Goal: Information Seeking & Learning: Learn about a topic

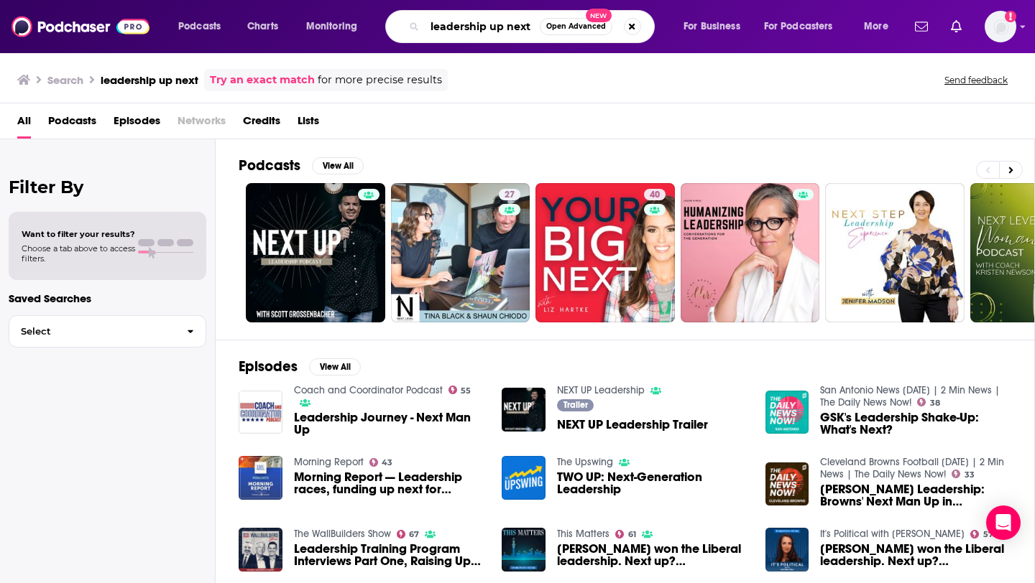
drag, startPoint x: 531, startPoint y: 29, endPoint x: 384, endPoint y: 29, distance: 147.3
click at [384, 29] on div "Podcasts Charts Monitoring leadership up next Open Advanced New For Business Fo…" at bounding box center [535, 26] width 734 height 33
type input "c"
type input "fortune leadership"
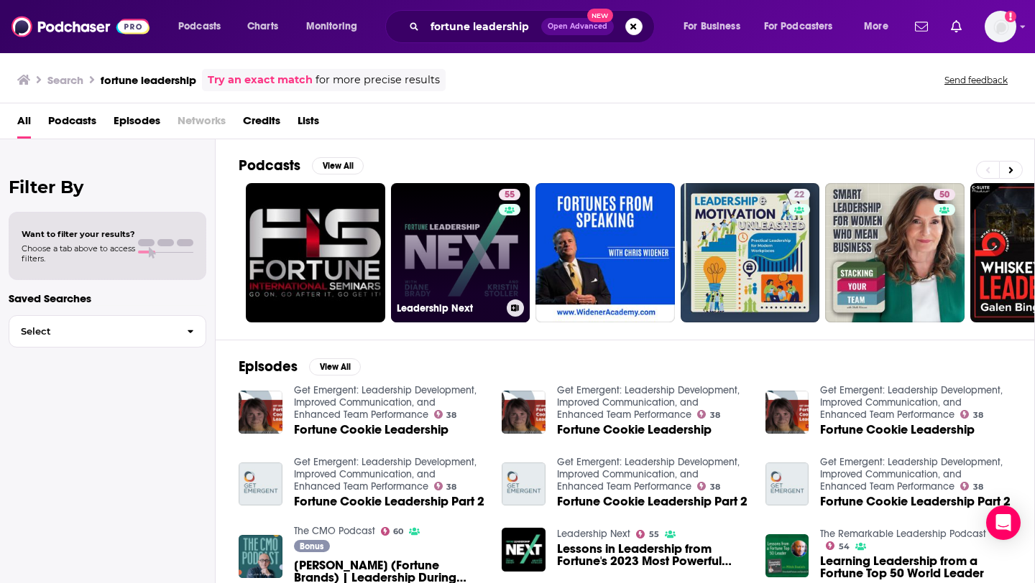
click at [466, 256] on link "55 Leadership Next" at bounding box center [460, 252] width 139 height 139
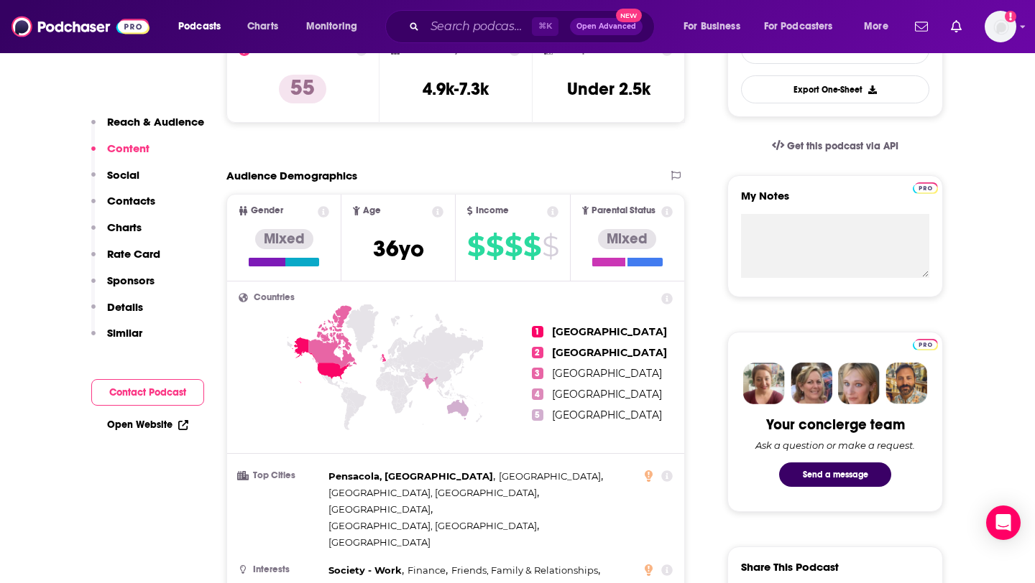
scroll to position [164, 0]
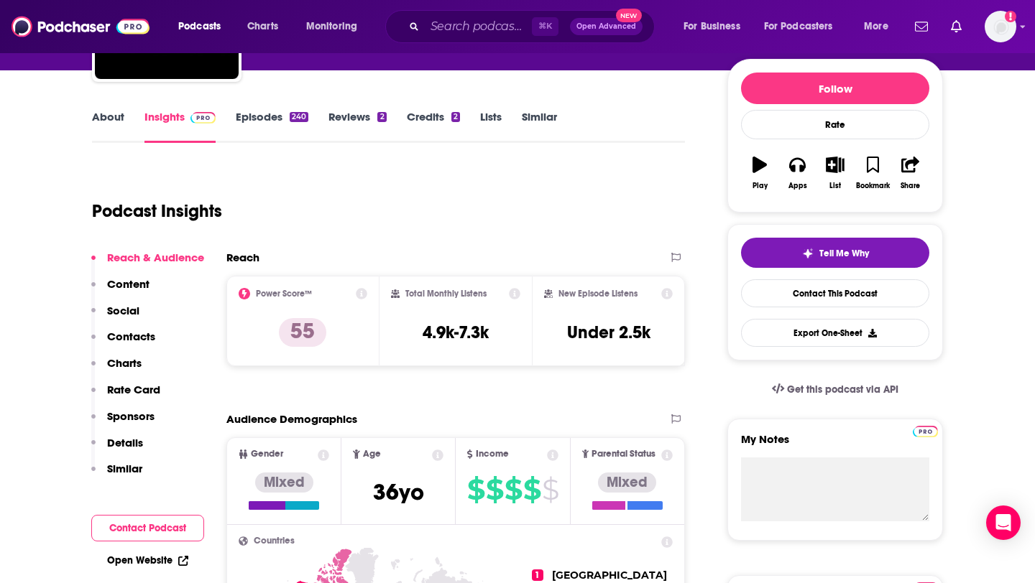
click at [535, 116] on link "Similar" at bounding box center [539, 126] width 35 height 33
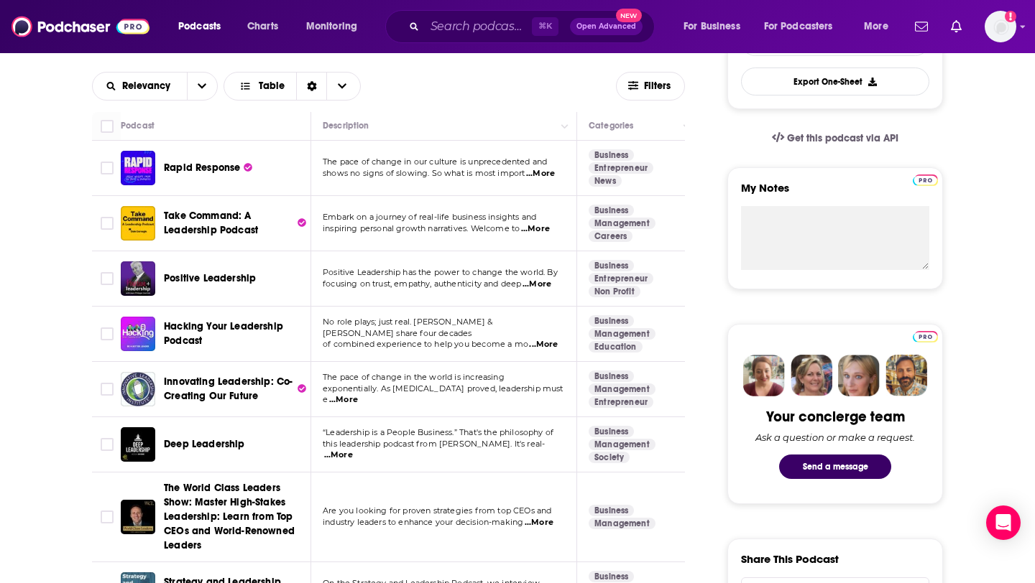
scroll to position [451, 0]
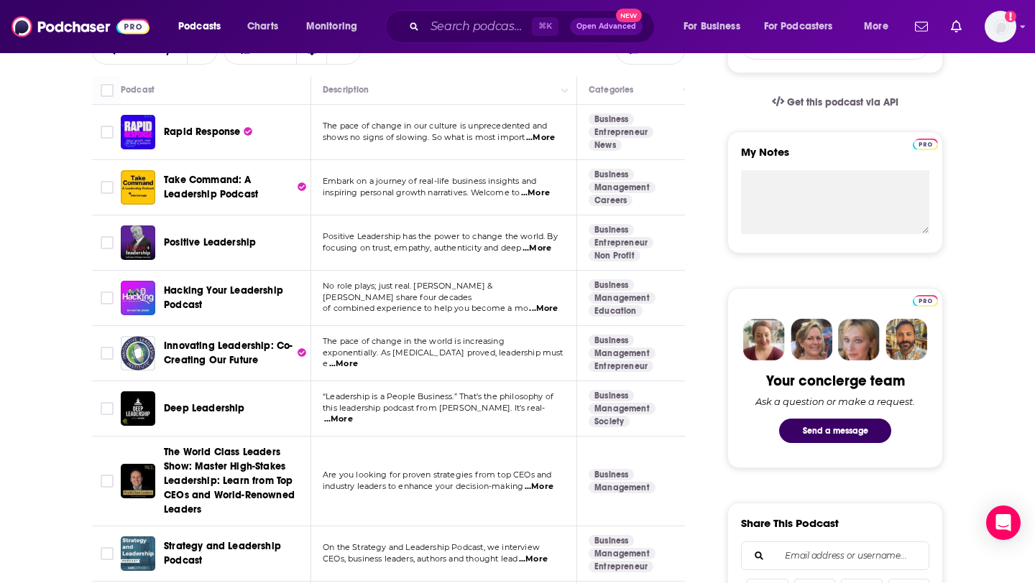
click at [550, 195] on span "...More" at bounding box center [535, 193] width 29 height 11
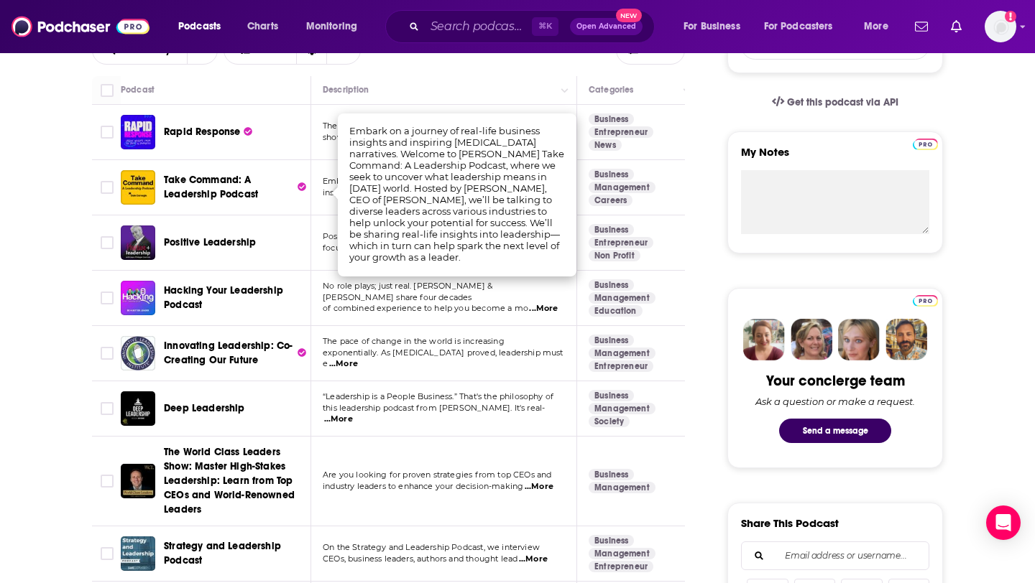
click at [306, 210] on td "Take Command: A Leadership Podcast" at bounding box center [216, 187] width 190 height 55
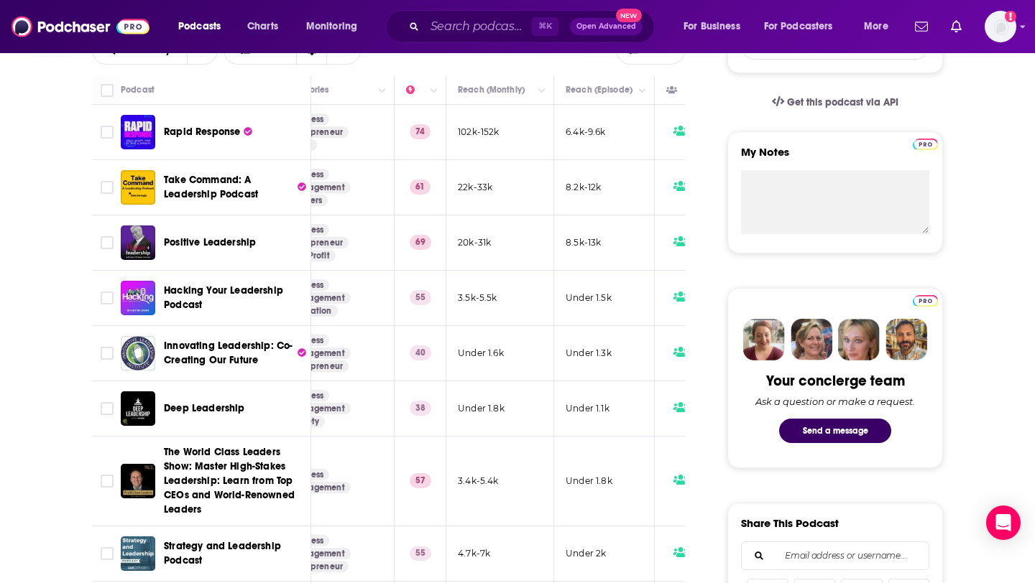
scroll to position [0, 302]
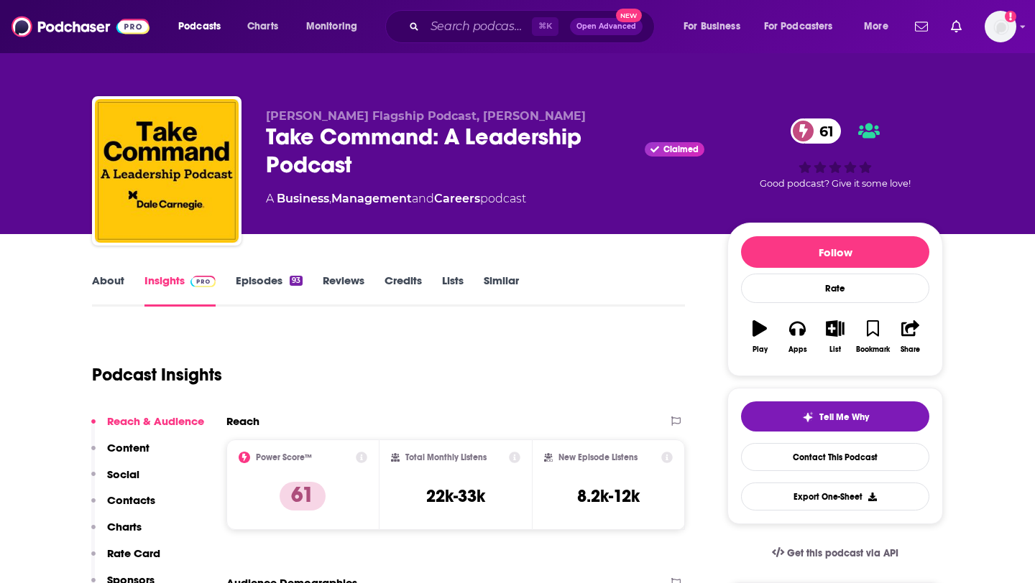
click at [264, 285] on link "Episodes 93" at bounding box center [269, 290] width 67 height 33
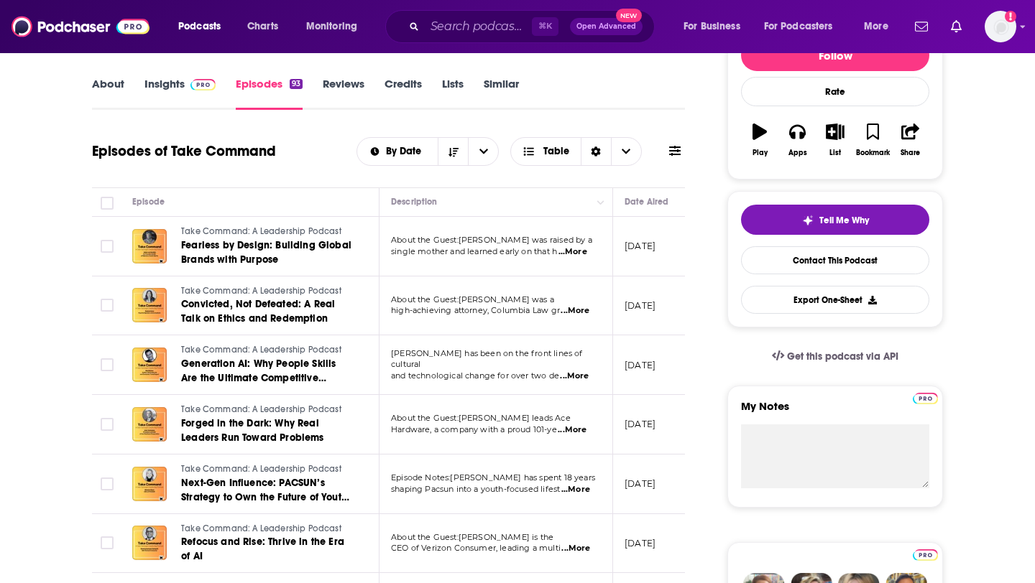
scroll to position [198, 0]
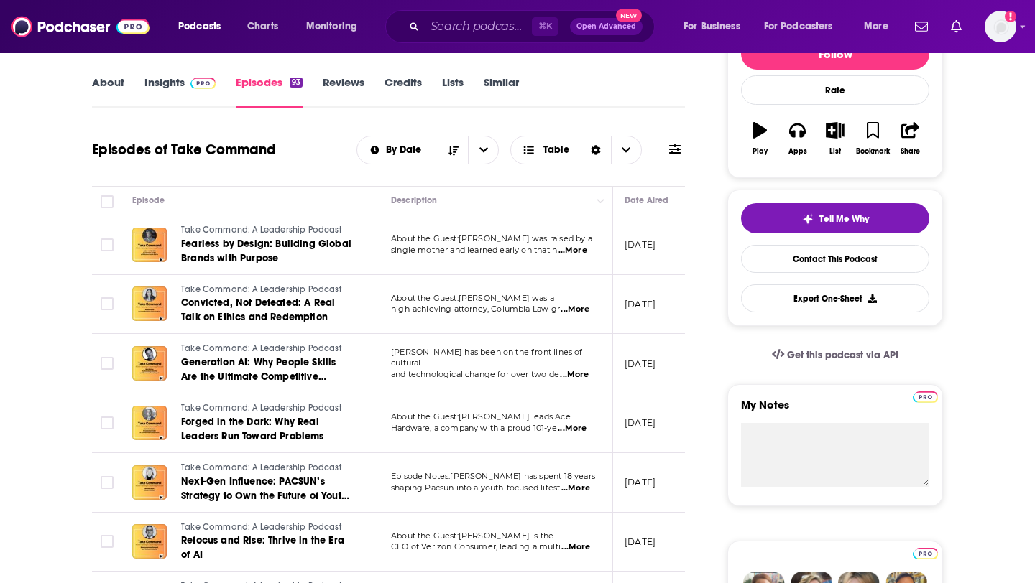
click at [180, 85] on link "Insights" at bounding box center [179, 91] width 71 height 33
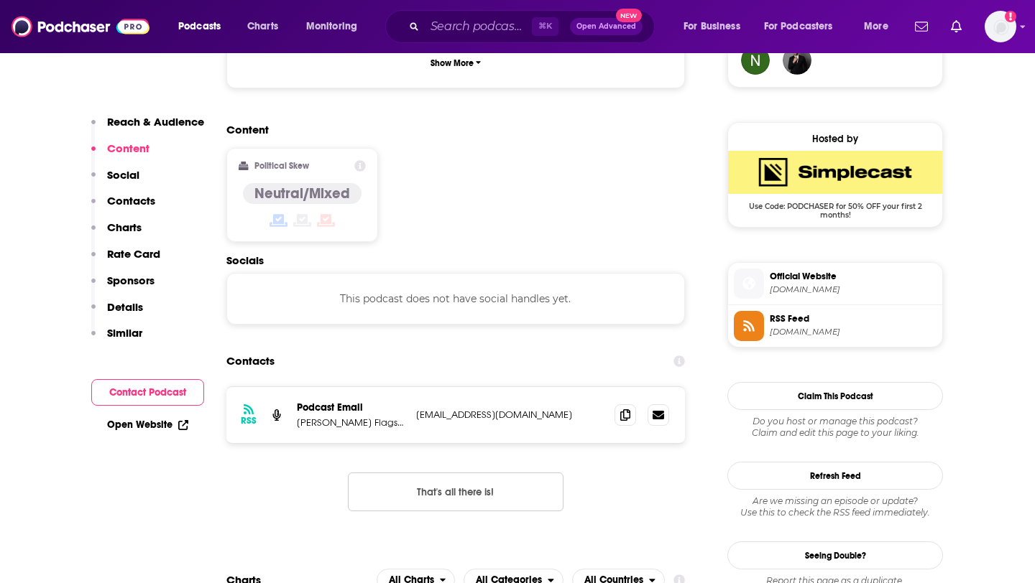
scroll to position [1215, 0]
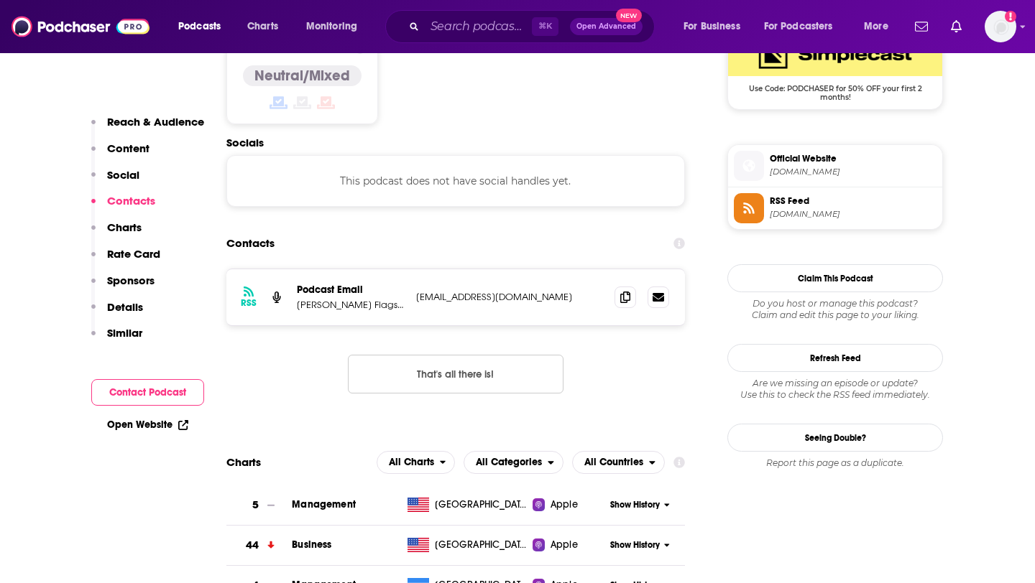
click at [433, 355] on button "That's all there is!" at bounding box center [456, 374] width 216 height 39
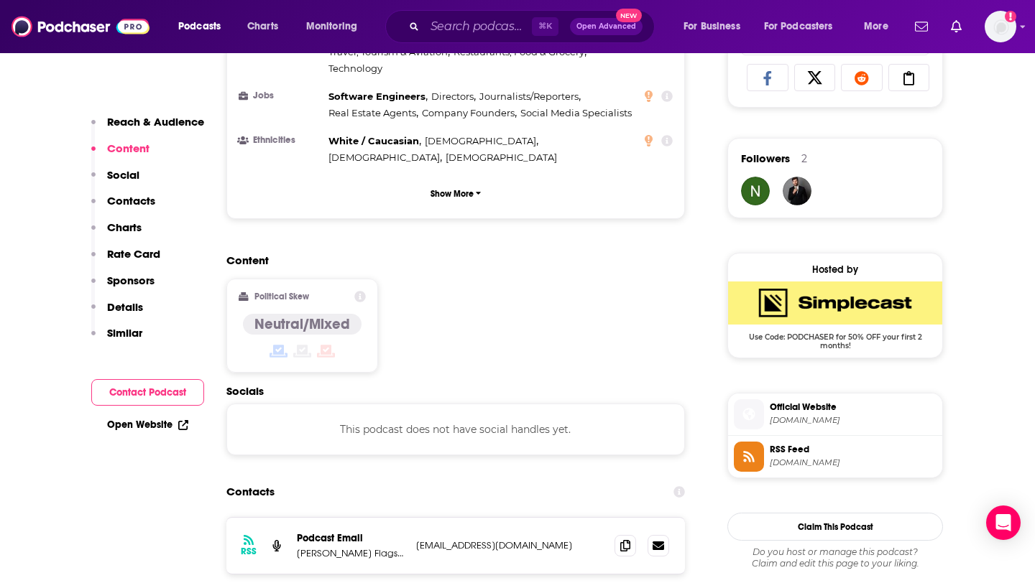
scroll to position [1009, 0]
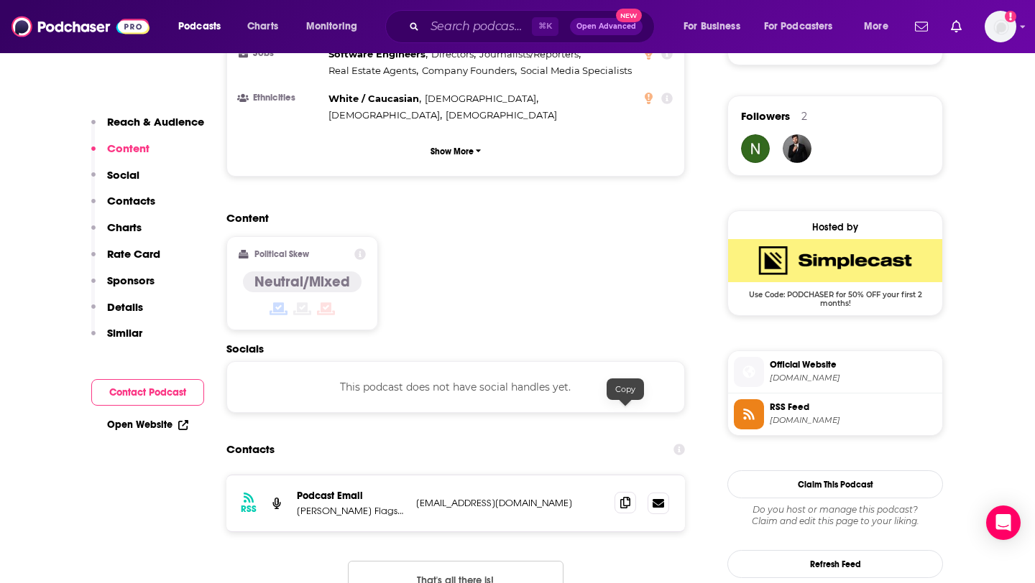
click at [621, 497] on icon at bounding box center [625, 502] width 10 height 11
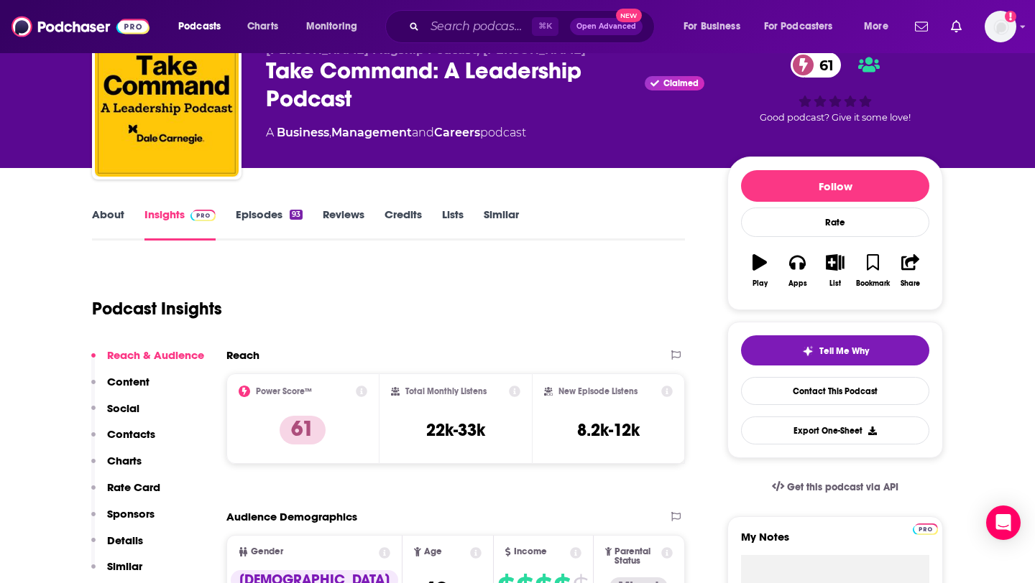
scroll to position [77, 0]
